Goal: Navigation & Orientation: Find specific page/section

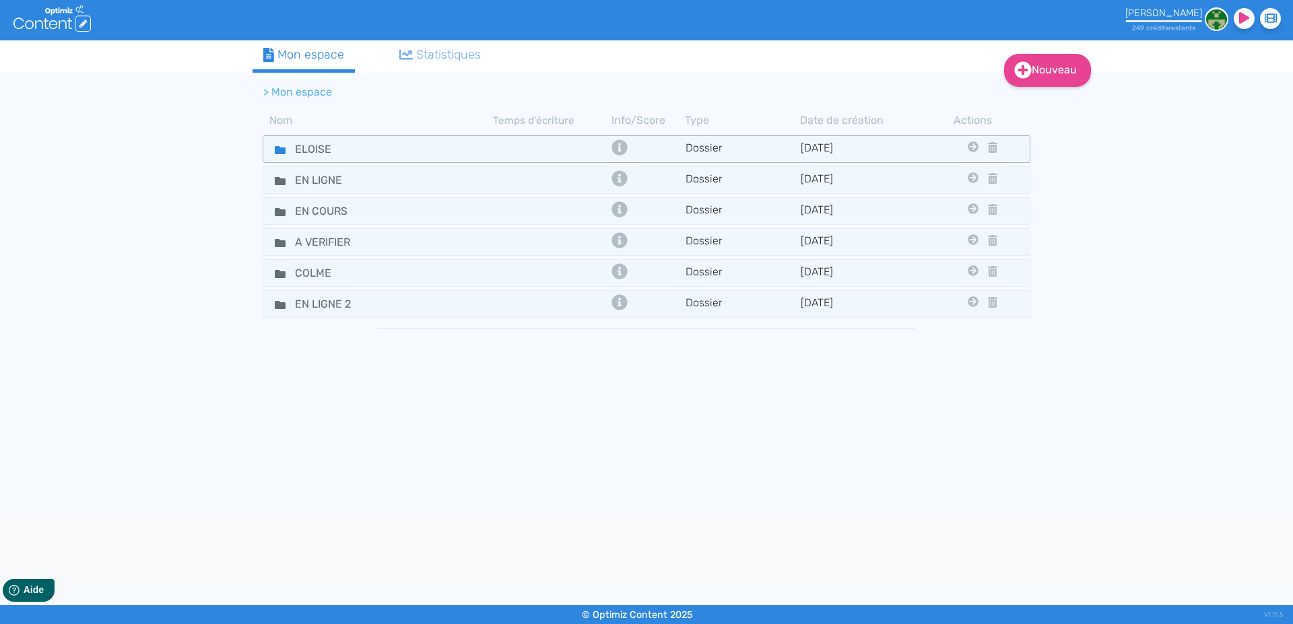
click at [278, 153] on icon at bounding box center [280, 150] width 11 height 8
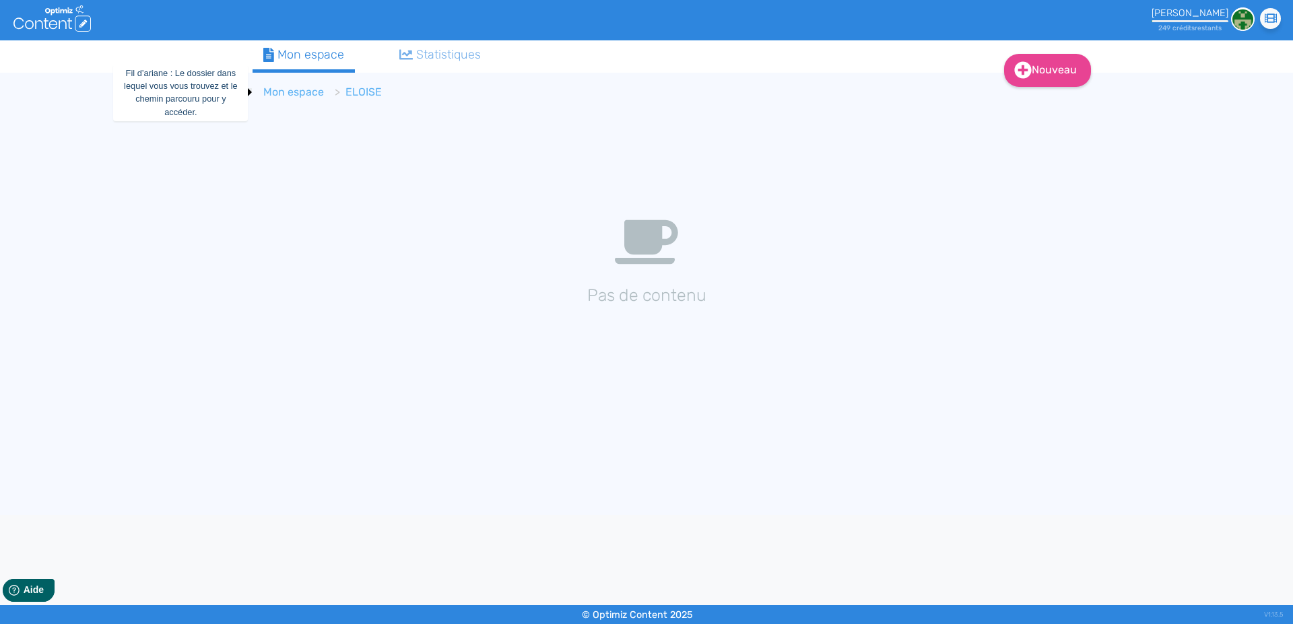
click at [292, 92] on link "Mon espace" at bounding box center [293, 92] width 61 height 13
